Goal: Check status: Verify the current state of an ongoing process or item

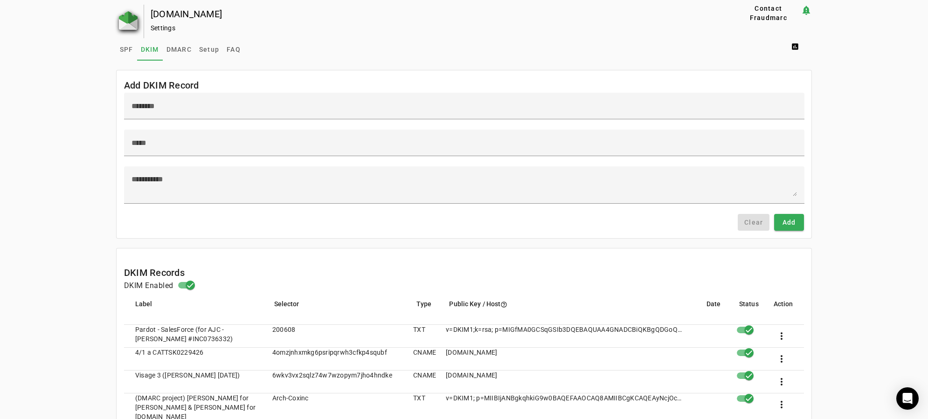
click at [127, 14] on img at bounding box center [128, 20] width 19 height 19
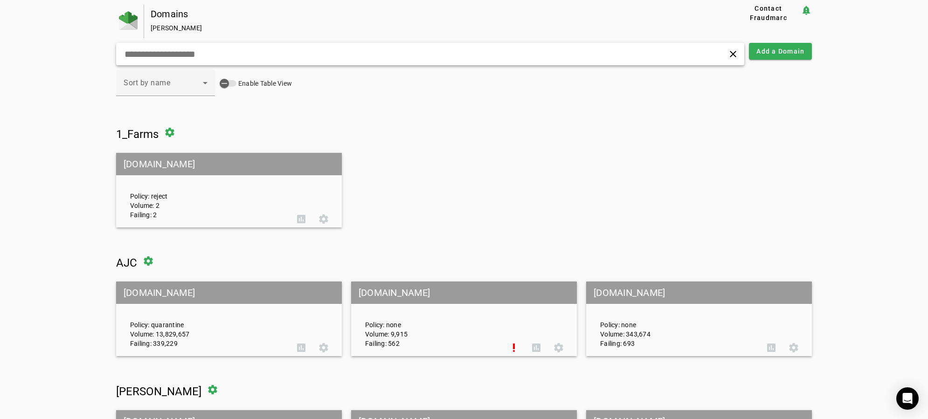
click at [245, 58] on input "text" at bounding box center [297, 54] width 346 height 11
type input "*"
click at [149, 165] on mat-grid-tile-header "[DOMAIN_NAME]" at bounding box center [229, 164] width 226 height 22
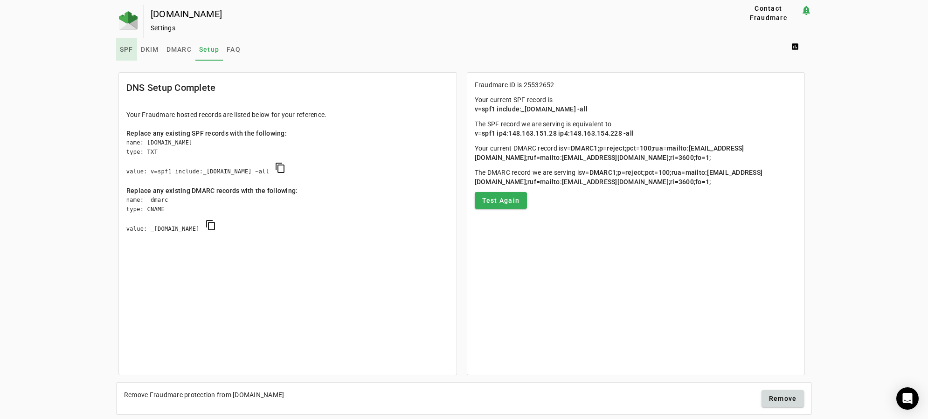
click at [128, 47] on span "SPF" at bounding box center [127, 49] width 14 height 7
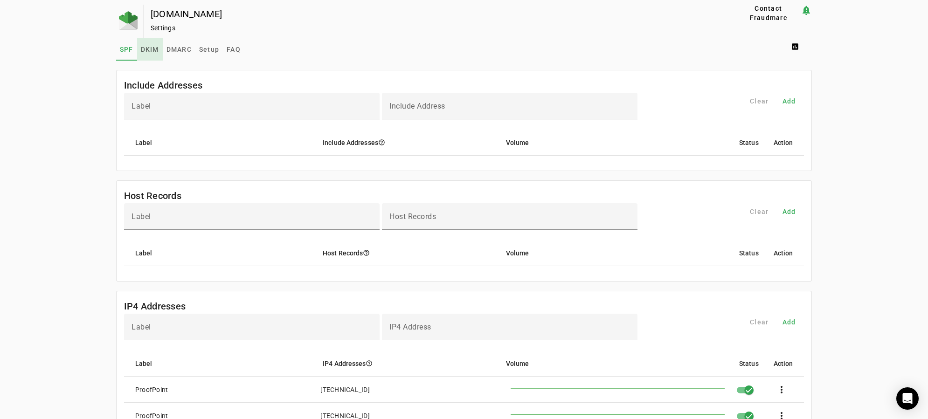
click at [149, 48] on span "DKIM" at bounding box center [150, 49] width 18 height 7
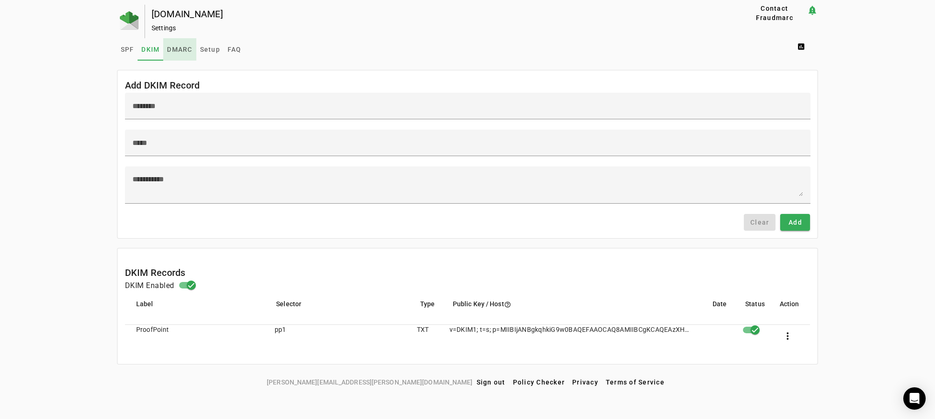
click at [188, 49] on span "DMARC" at bounding box center [179, 49] width 25 height 7
